Goal: Task Accomplishment & Management: Complete application form

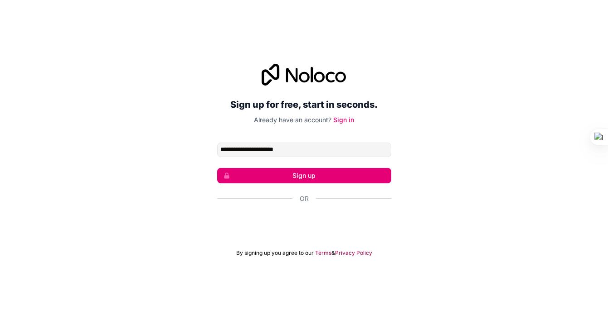
type input "**********"
click at [301, 173] on button "Sign up" at bounding box center [304, 175] width 174 height 15
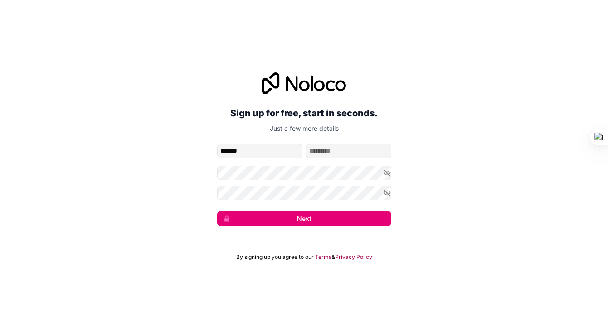
type input "*******"
click at [388, 173] on icon "button" at bounding box center [387, 173] width 8 height 8
click at [309, 223] on button "Next" at bounding box center [304, 218] width 174 height 15
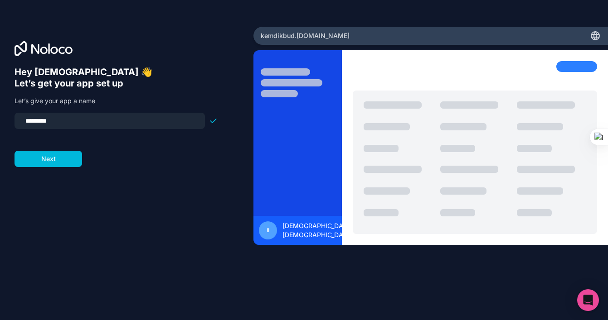
drag, startPoint x: 67, startPoint y: 119, endPoint x: -3, endPoint y: 119, distance: 69.8
click at [0, 119] on html "Hey isbandi 👋 Let’s get your app set up Let’s give your app a name ********* Ne…" at bounding box center [304, 160] width 608 height 320
type input "*********"
click at [49, 163] on form "********* Next" at bounding box center [115, 140] width 203 height 54
click at [56, 160] on button "Next" at bounding box center [48, 159] width 68 height 16
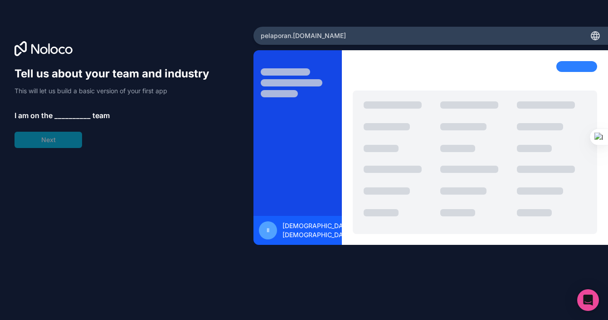
click at [82, 116] on span "__________" at bounding box center [72, 115] width 36 height 11
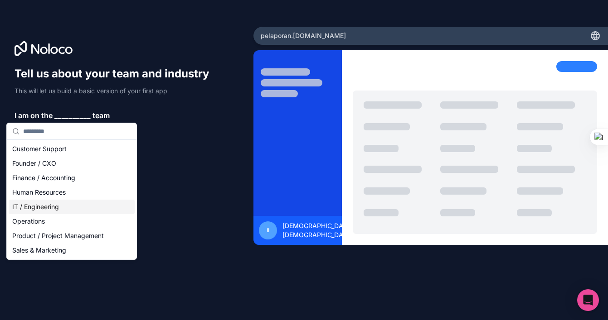
click at [57, 208] on div "IT / Engineering" at bounding box center [72, 207] width 126 height 14
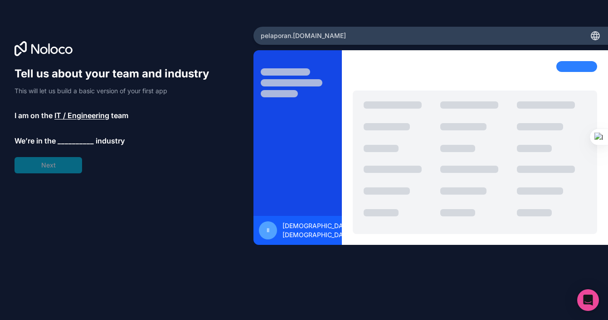
click at [71, 144] on span "__________" at bounding box center [76, 140] width 36 height 11
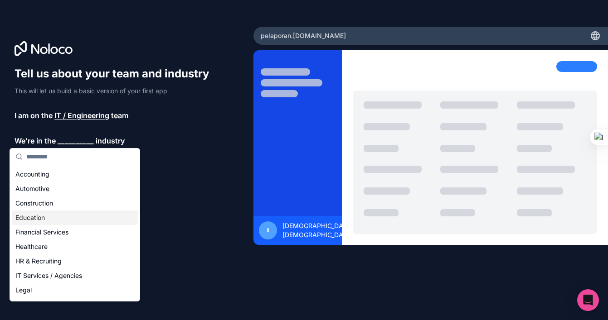
click at [46, 221] on div "Education" at bounding box center [75, 218] width 126 height 14
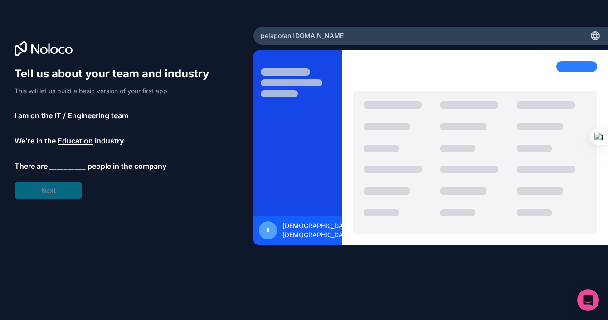
click at [67, 166] on span "__________" at bounding box center [67, 166] width 36 height 11
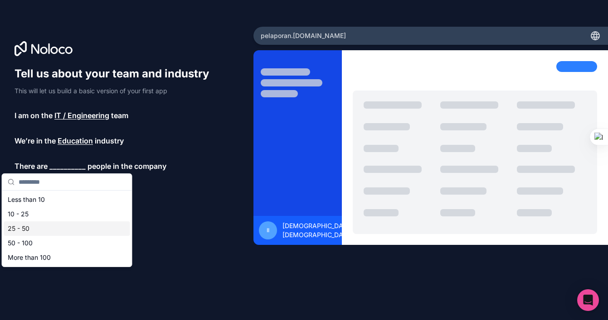
click at [47, 228] on div "25 - 50" at bounding box center [67, 229] width 126 height 14
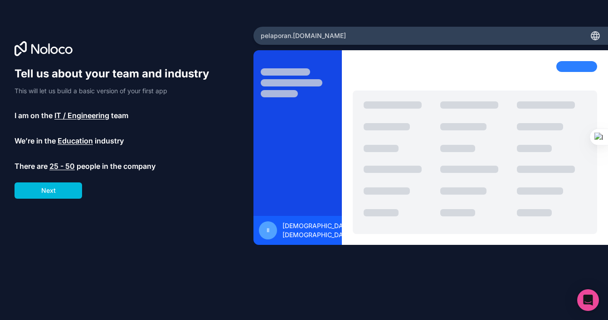
click at [74, 193] on button "Next" at bounding box center [48, 191] width 68 height 16
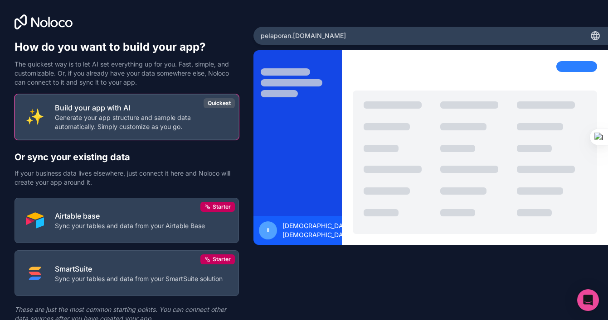
click at [147, 134] on button "Build your app with AI Generate your app structure and sample data automaticall…" at bounding box center [126, 117] width 224 height 46
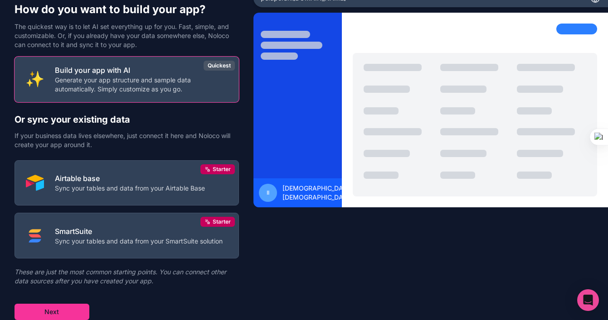
click at [77, 312] on button "Next" at bounding box center [51, 312] width 75 height 16
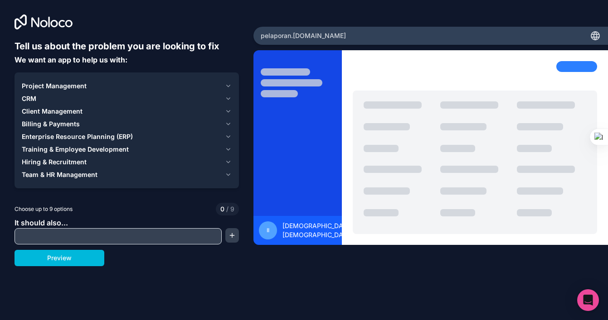
click at [68, 134] on span "Enterprise Resource Planning (ERP)" at bounding box center [77, 136] width 111 height 9
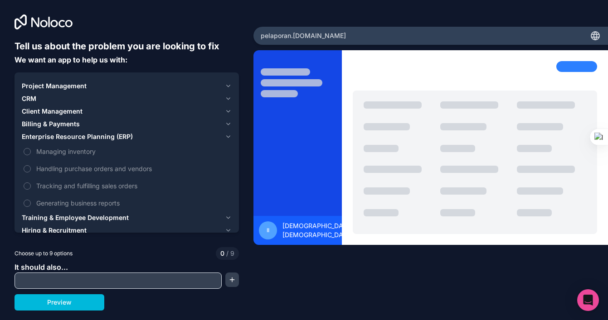
click at [27, 156] on label "Managing inventory" at bounding box center [127, 151] width 210 height 17
click at [27, 155] on button "Managing inventory" at bounding box center [27, 151] width 7 height 7
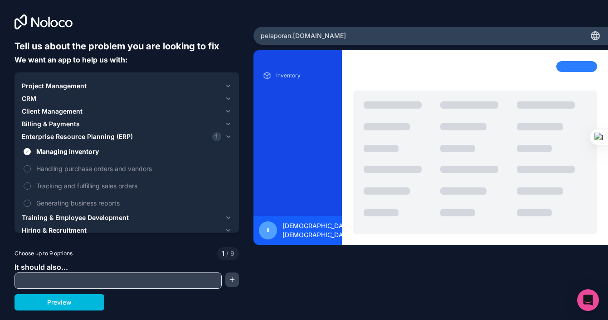
click at [29, 96] on span "CRM" at bounding box center [29, 98] width 14 height 9
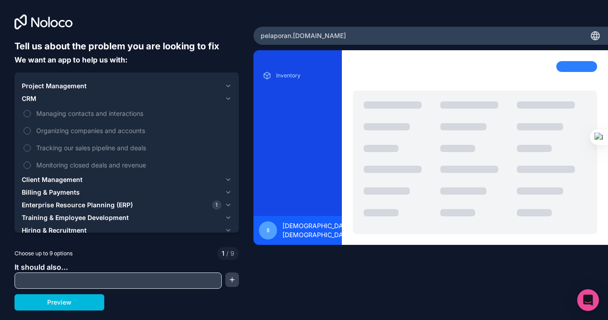
click at [28, 114] on button "Managing contacts and interactions" at bounding box center [27, 113] width 7 height 7
click at [32, 135] on label "Organizing companies and accounts" at bounding box center [127, 130] width 210 height 17
click at [31, 135] on button "Organizing companies and accounts" at bounding box center [27, 130] width 7 height 7
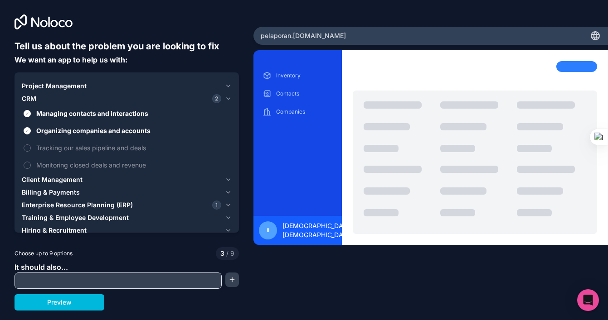
click at [32, 135] on label "Organizing companies and accounts" at bounding box center [127, 130] width 210 height 17
click at [31, 135] on button "Organizing companies and accounts" at bounding box center [27, 130] width 7 height 7
click at [70, 90] on span "Project Management" at bounding box center [54, 86] width 65 height 9
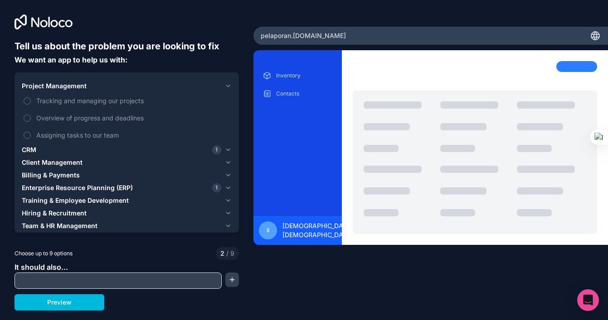
click at [31, 103] on label "Tracking and managing our projects" at bounding box center [127, 100] width 210 height 17
click at [31, 103] on button "Tracking and managing our projects" at bounding box center [27, 100] width 7 height 7
click at [27, 116] on button "Overview of progress and deadlines" at bounding box center [27, 118] width 7 height 7
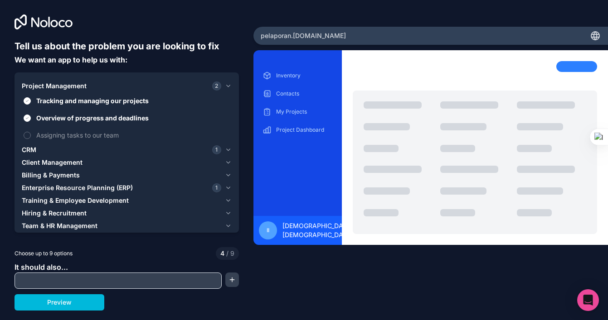
click at [28, 132] on button "Assigning tasks to our team" at bounding box center [27, 135] width 7 height 7
click at [53, 164] on span "Client Management" at bounding box center [52, 162] width 61 height 9
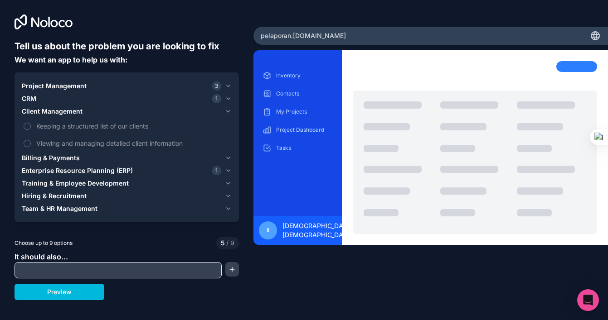
click at [28, 129] on button "Keeping a structured list of our clients" at bounding box center [27, 126] width 7 height 7
click at [43, 164] on button "Enterprise Resource Planning (ERP) 1" at bounding box center [127, 170] width 210 height 13
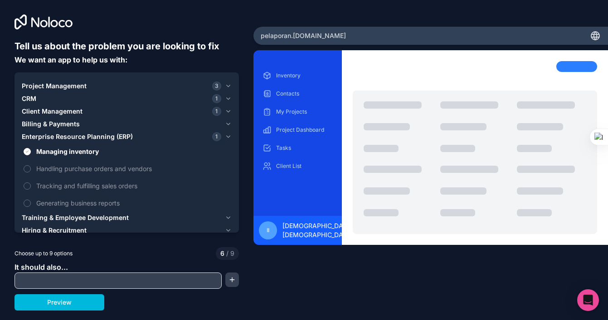
click at [65, 218] on span "Training & Employee Development" at bounding box center [75, 217] width 107 height 9
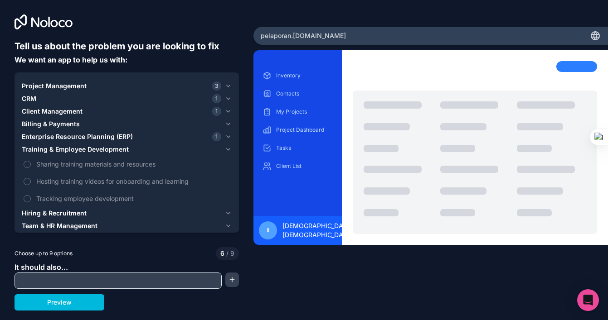
click at [28, 163] on button "Sharing training materials and resources" at bounding box center [27, 164] width 7 height 7
click at [57, 214] on span "Hiring & Recruitment" at bounding box center [54, 213] width 65 height 9
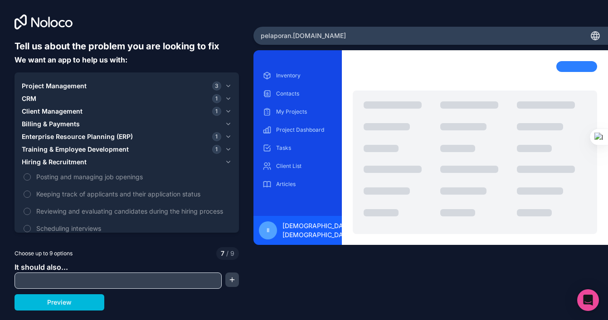
click at [57, 214] on span "Reviewing and evaluating candidates during the hiring process" at bounding box center [132, 212] width 193 height 10
click at [31, 214] on button "Reviewing and evaluating candidates during the hiring process" at bounding box center [27, 211] width 7 height 7
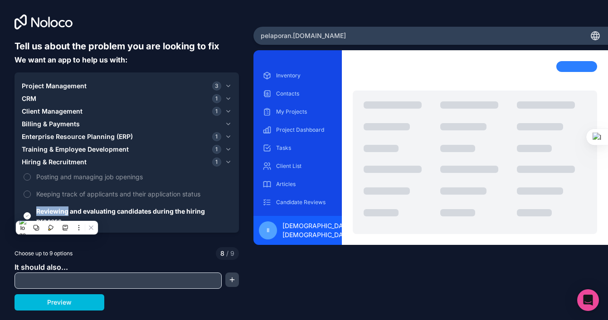
click at [134, 236] on div at bounding box center [126, 238] width 224 height 7
click at [29, 217] on button "Reviewing and evaluating candidates during the hiring process" at bounding box center [27, 215] width 7 height 7
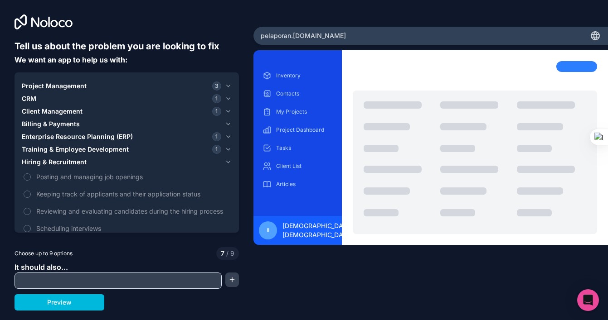
click at [63, 153] on span "Training & Employee Development" at bounding box center [75, 149] width 107 height 9
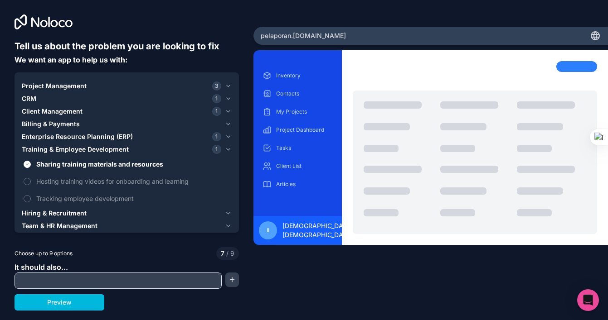
click at [24, 198] on button "Tracking employee development" at bounding box center [27, 198] width 7 height 7
click at [25, 202] on button "Tracking employee development" at bounding box center [27, 198] width 7 height 7
click at [82, 139] on span "Enterprise Resource Planning (ERP)" at bounding box center [77, 136] width 111 height 9
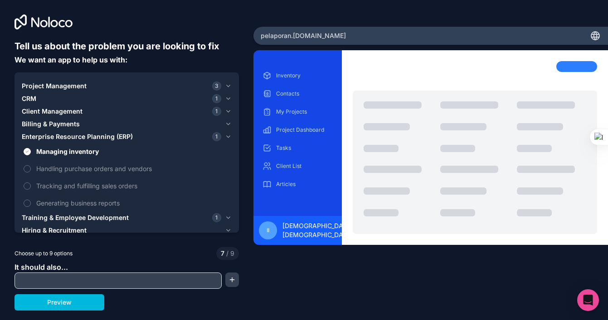
click at [28, 205] on button "Generating business reports" at bounding box center [27, 203] width 7 height 7
click at [31, 168] on label "Handling purchase orders and vendors" at bounding box center [127, 168] width 210 height 17
click at [31, 168] on button "Handling purchase orders and vendors" at bounding box center [27, 168] width 7 height 7
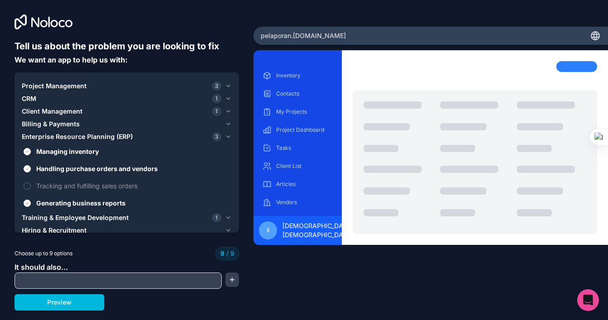
click at [32, 169] on label "Handling purchase orders and vendors" at bounding box center [127, 168] width 210 height 17
click at [31, 169] on button "Handling purchase orders and vendors" at bounding box center [27, 168] width 7 height 7
click at [104, 103] on button "CRM 1" at bounding box center [127, 98] width 210 height 13
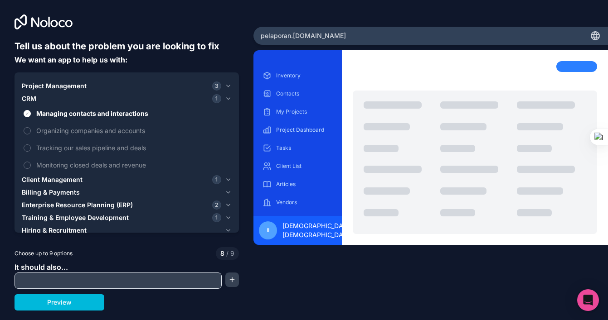
click at [84, 136] on label "Organizing companies and accounts" at bounding box center [127, 130] width 210 height 17
click at [31, 135] on button "Organizing companies and accounts" at bounding box center [27, 130] width 7 height 7
click at [96, 300] on button "Preview" at bounding box center [59, 302] width 90 height 16
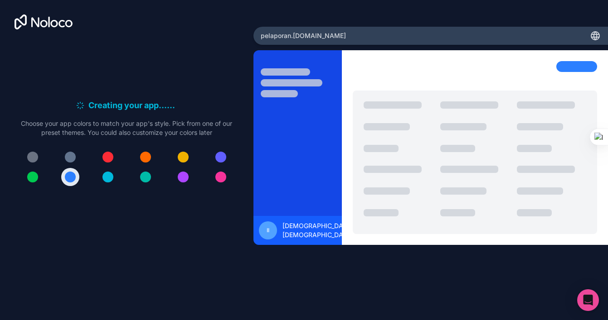
click at [69, 175] on div at bounding box center [70, 177] width 11 height 11
